Goal: Navigation & Orientation: Find specific page/section

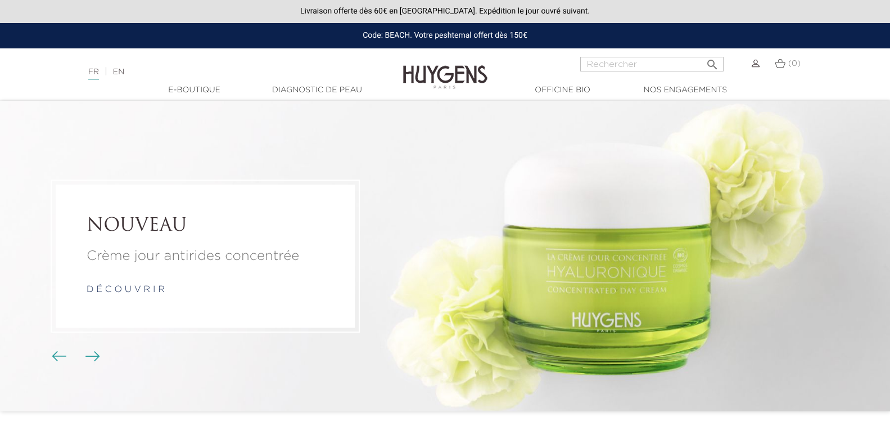
drag, startPoint x: 0, startPoint y: 0, endPoint x: 756, endPoint y: 62, distance: 758.4
click at [756, 62] on img at bounding box center [756, 64] width 8 height 8
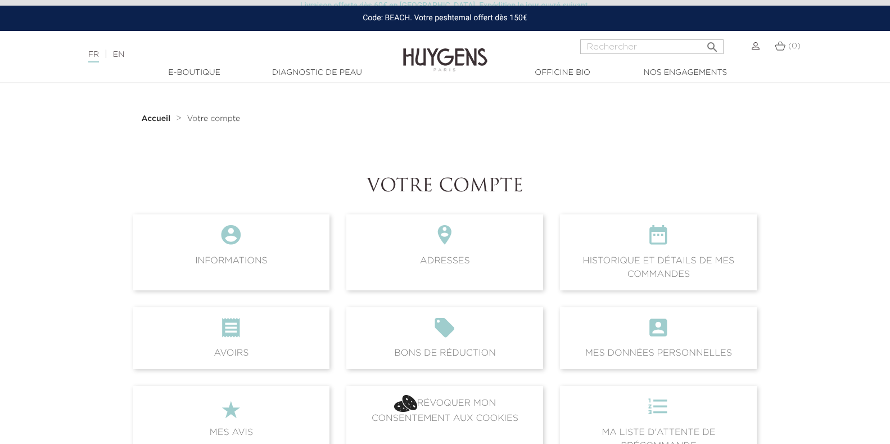
scroll to position [38, 0]
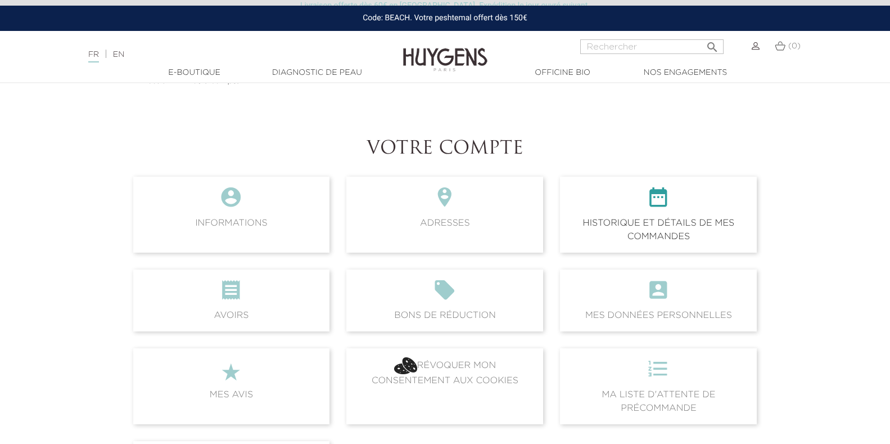
click at [664, 235] on span " Historique et détails de mes commandes" at bounding box center [658, 214] width 197 height 75
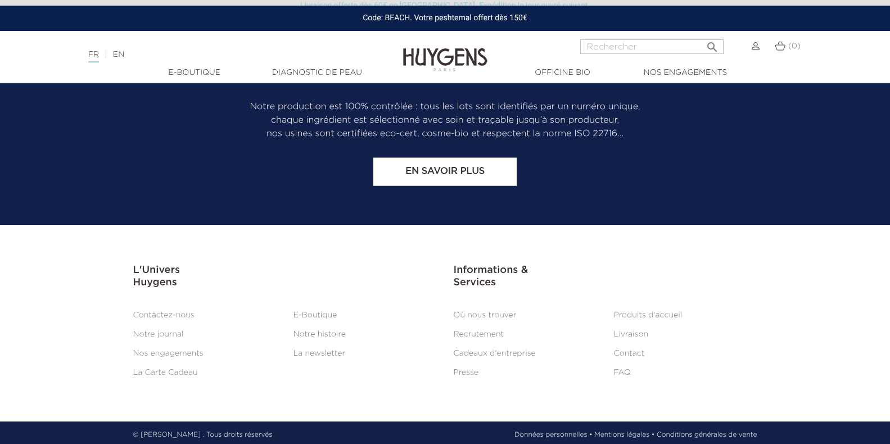
scroll to position [1172, 0]
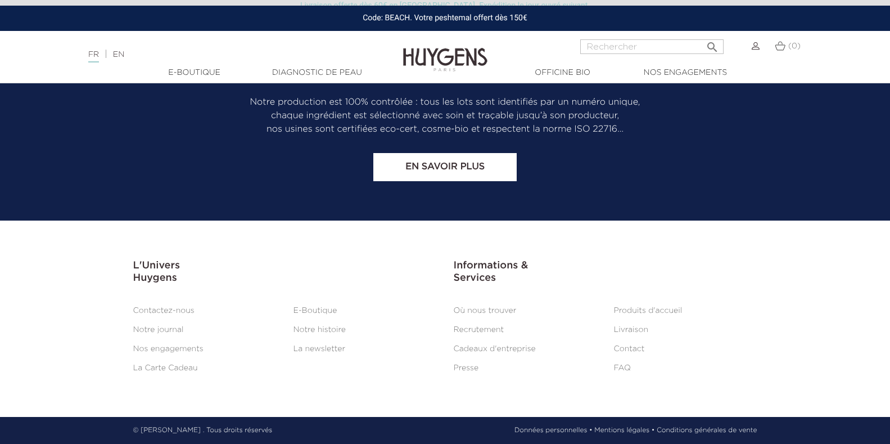
click at [634, 328] on link "Livraison" at bounding box center [631, 330] width 35 height 8
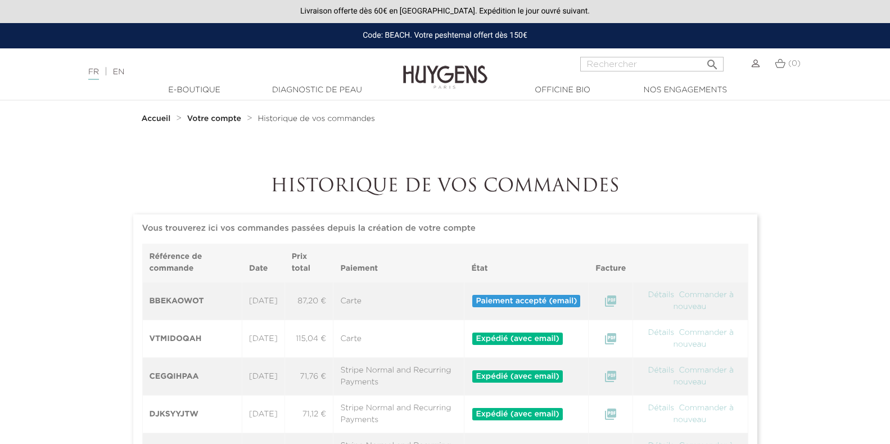
scroll to position [1172, 0]
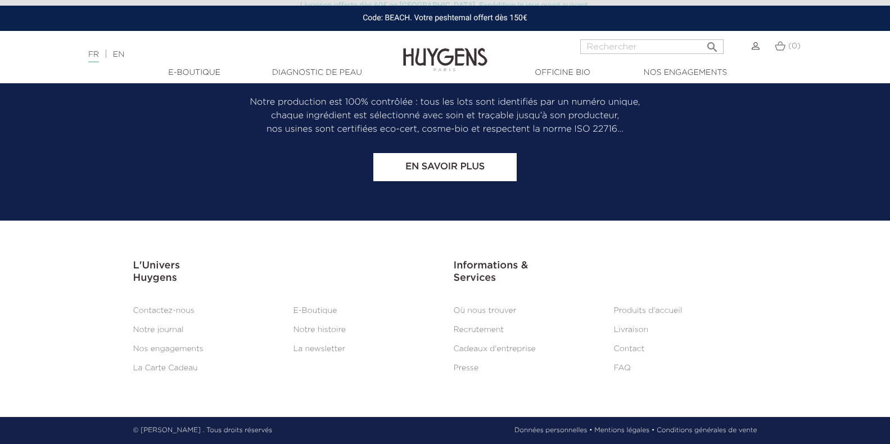
click at [629, 350] on link "Contact" at bounding box center [629, 349] width 31 height 8
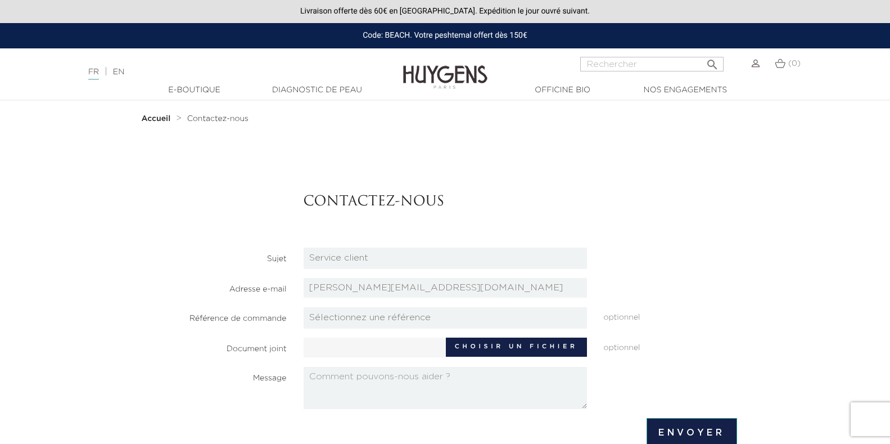
click at [754, 66] on img at bounding box center [756, 64] width 8 height 8
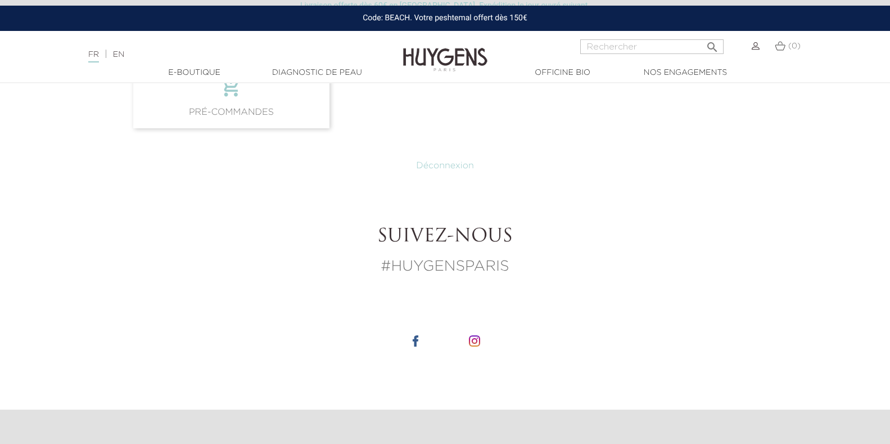
scroll to position [450, 0]
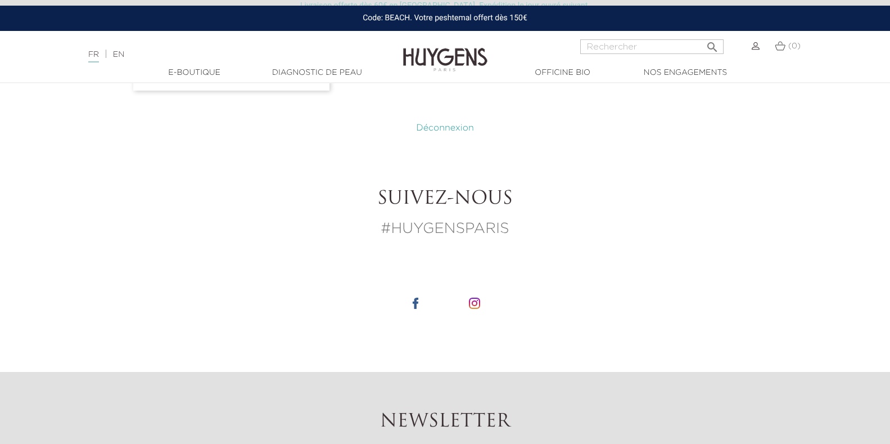
click at [444, 125] on link "Déconnexion" at bounding box center [445, 128] width 58 height 9
